Goal: Information Seeking & Learning: Learn about a topic

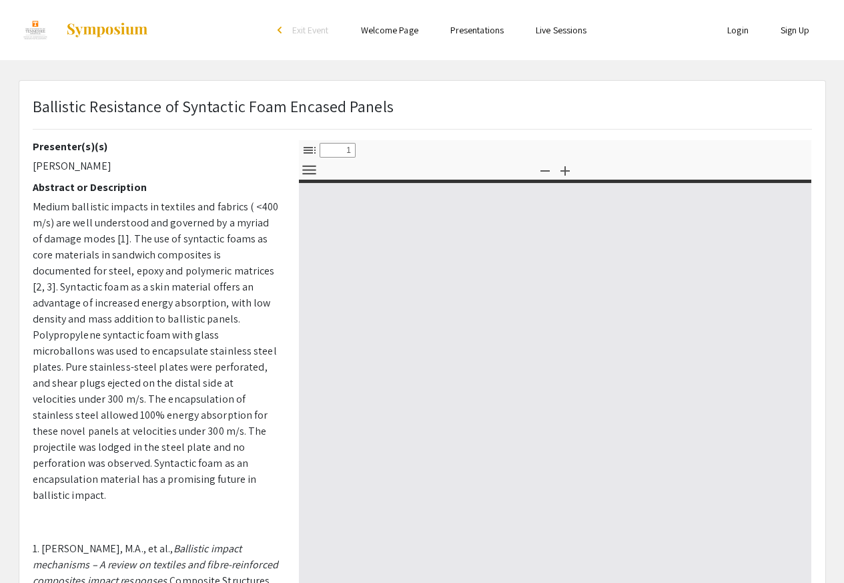
select select "custom"
type input "0"
select select "custom"
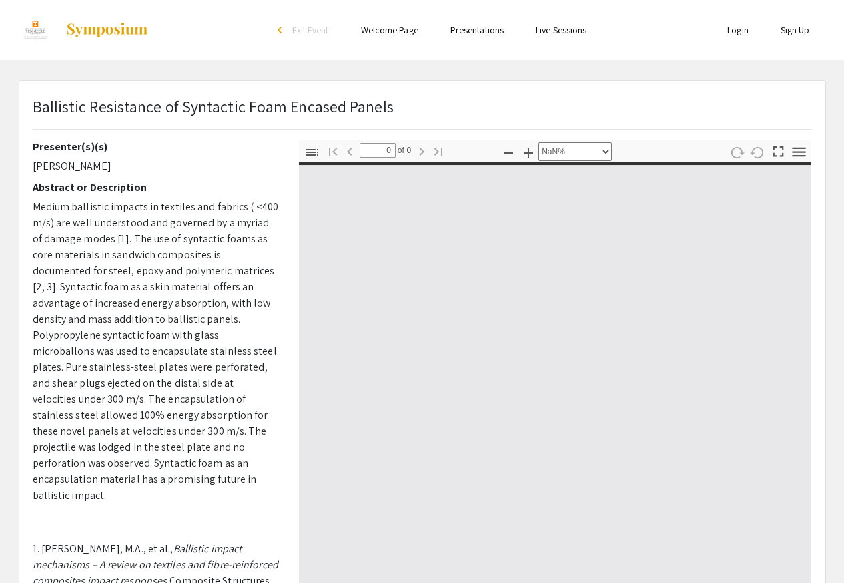
type input "1"
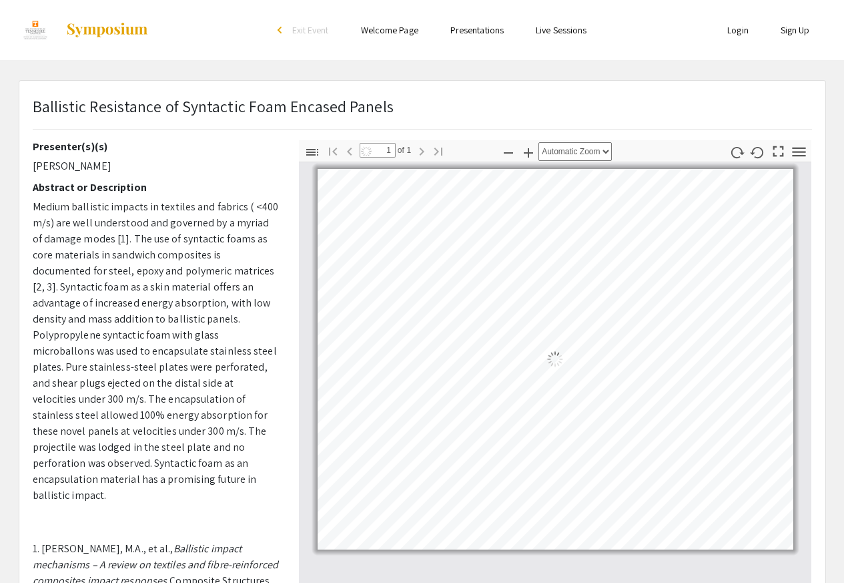
select select "auto"
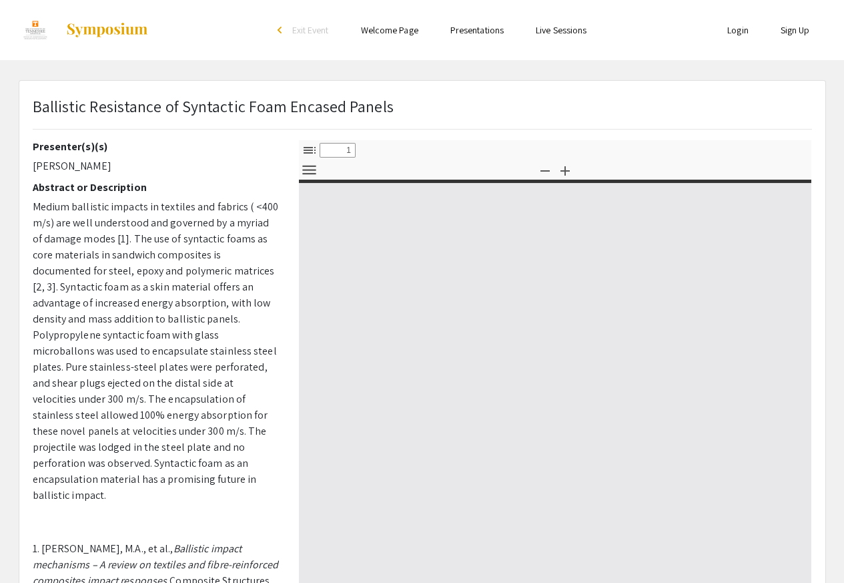
select select "custom"
type input "0"
select select "custom"
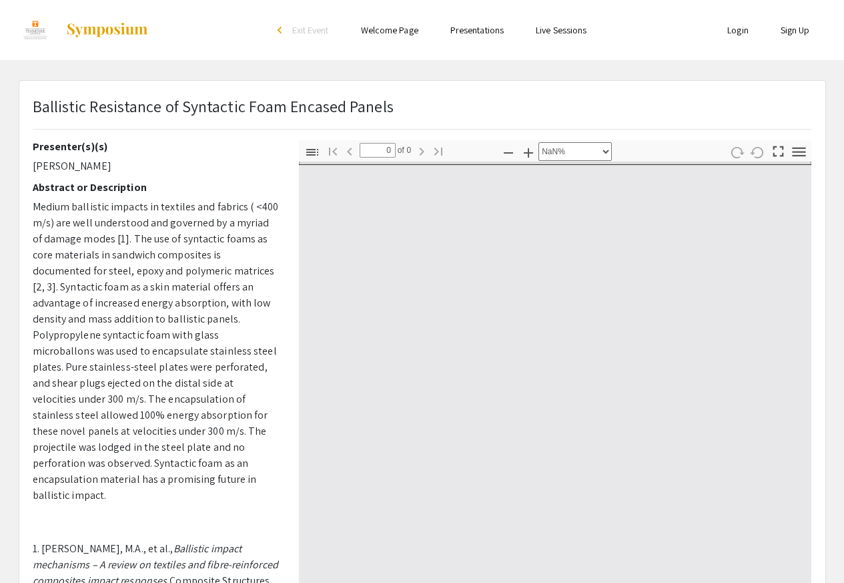
type input "1"
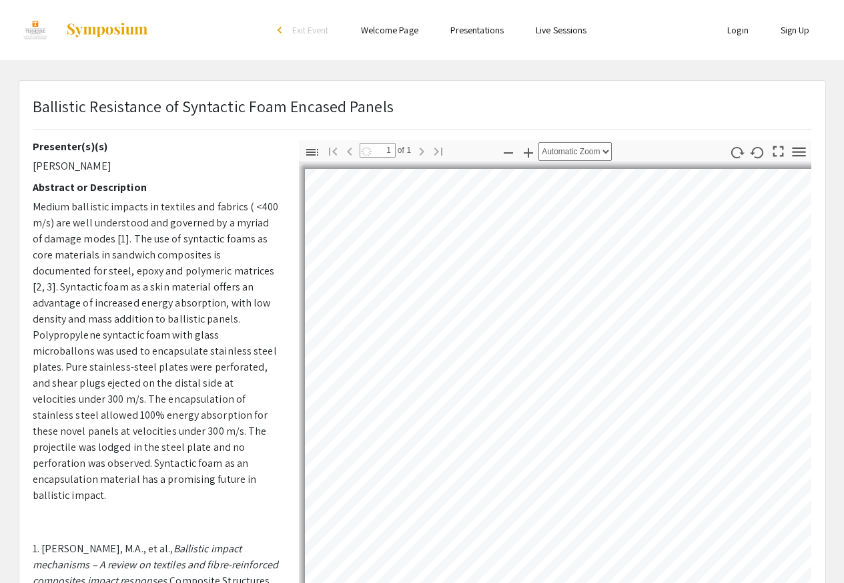
select select "auto"
